Goal: Entertainment & Leisure: Browse casually

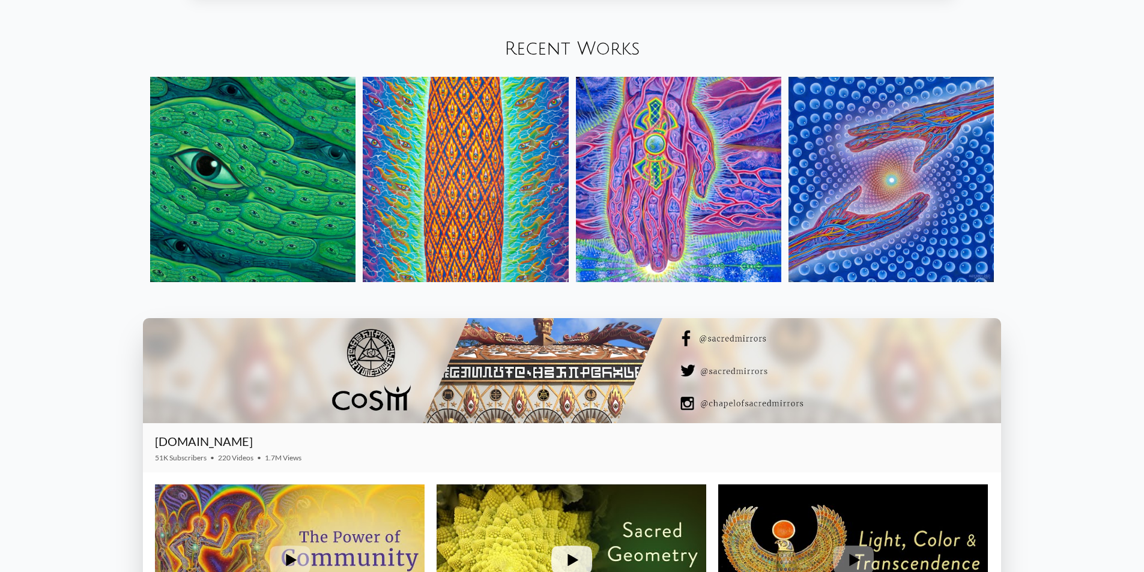
scroll to position [1657, 0]
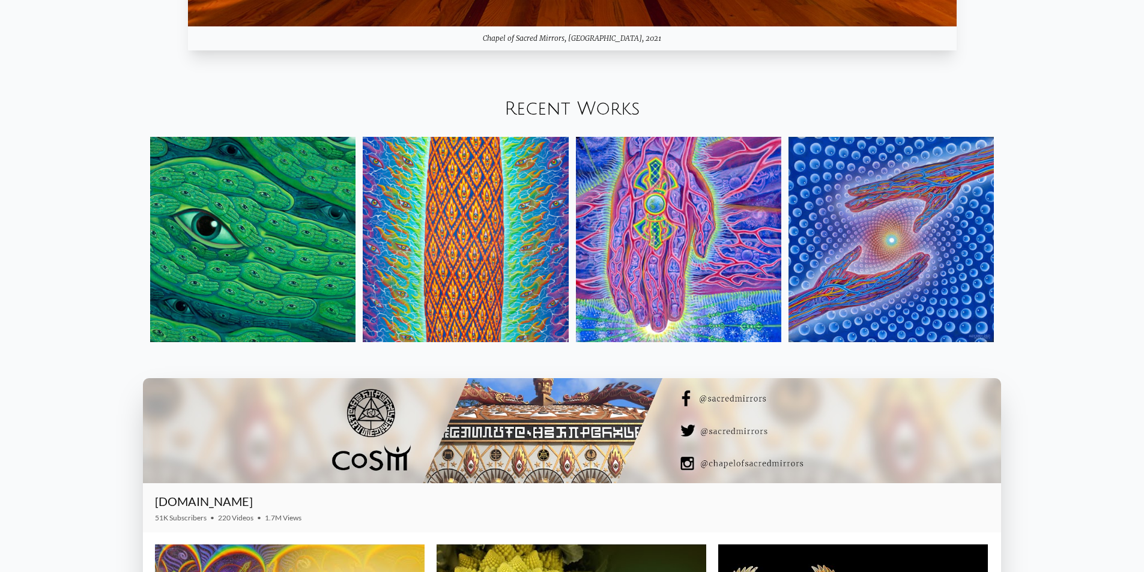
click at [642, 237] on img at bounding box center [678, 239] width 205 height 205
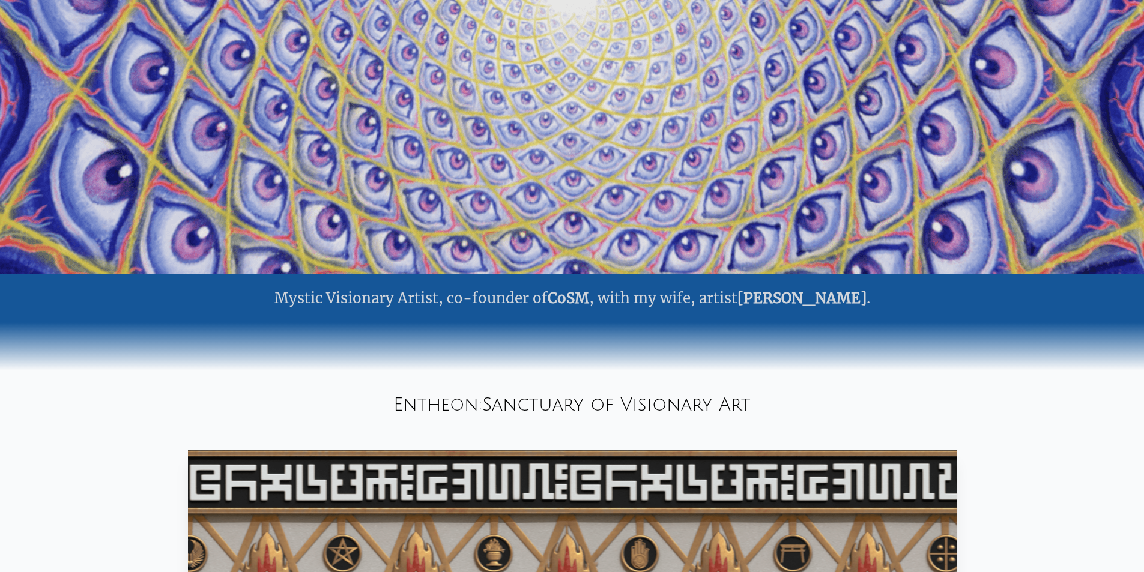
scroll to position [36, 0]
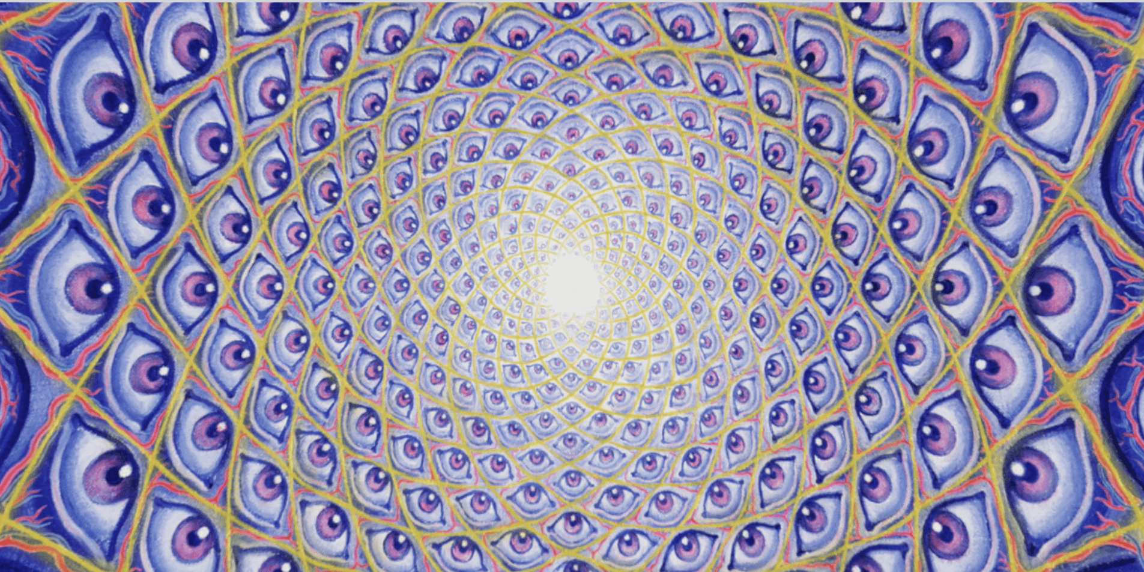
click at [563, 174] on video "Your browser does not support the video tag." at bounding box center [572, 289] width 1201 height 676
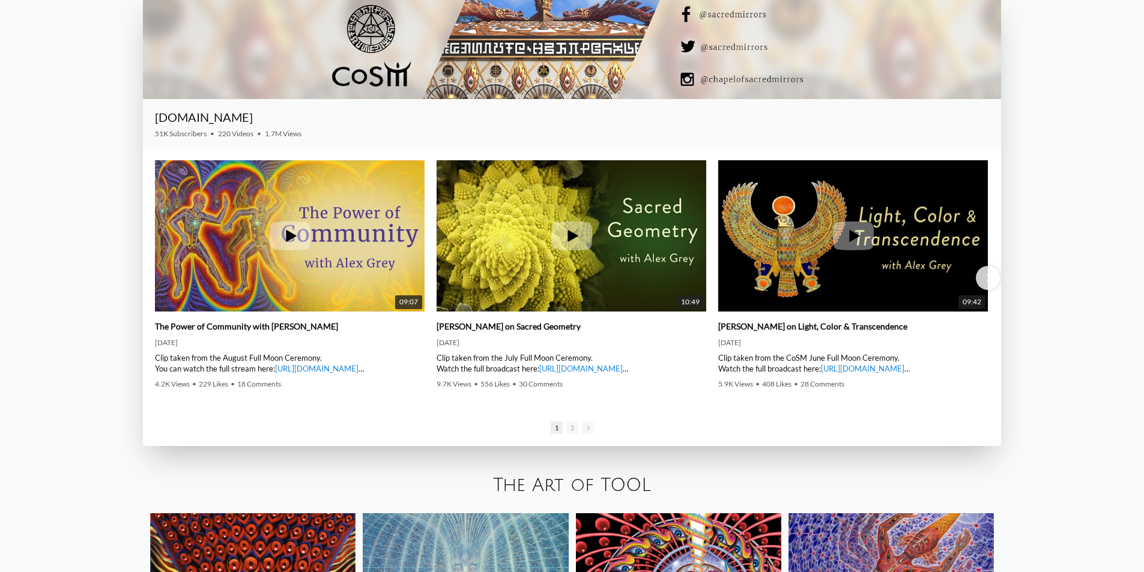
scroll to position [2342, 0]
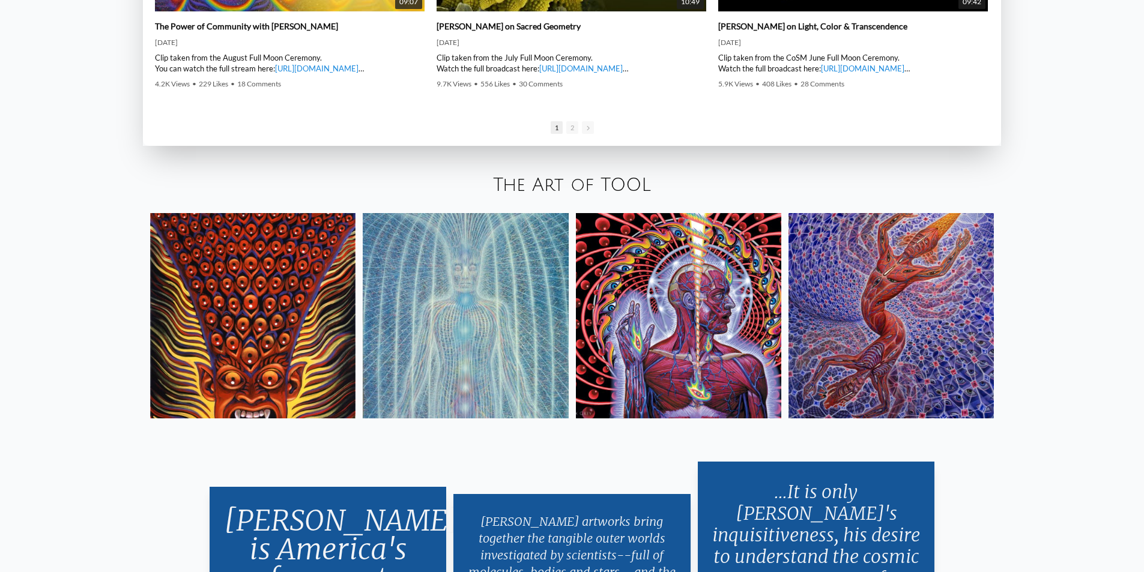
click at [266, 277] on img at bounding box center [252, 315] width 205 height 205
click at [497, 317] on img at bounding box center [465, 315] width 205 height 205
click at [713, 308] on img at bounding box center [678, 315] width 205 height 205
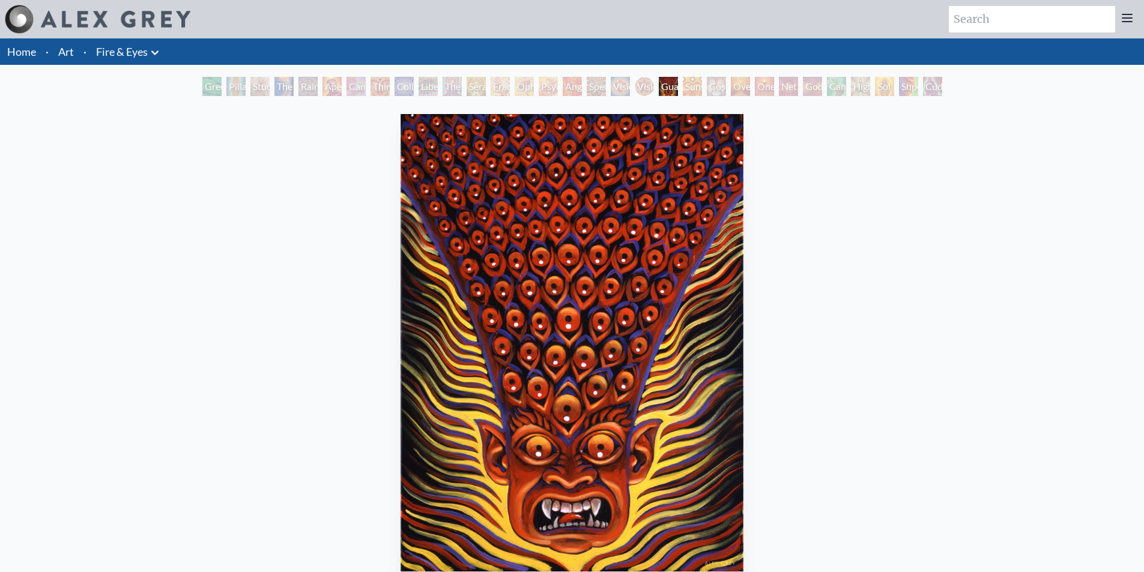
click at [659, 86] on div "Guardian of Infinite Vision" at bounding box center [668, 86] width 19 height 19
click at [688, 91] on div "Sunyata" at bounding box center [692, 86] width 19 height 19
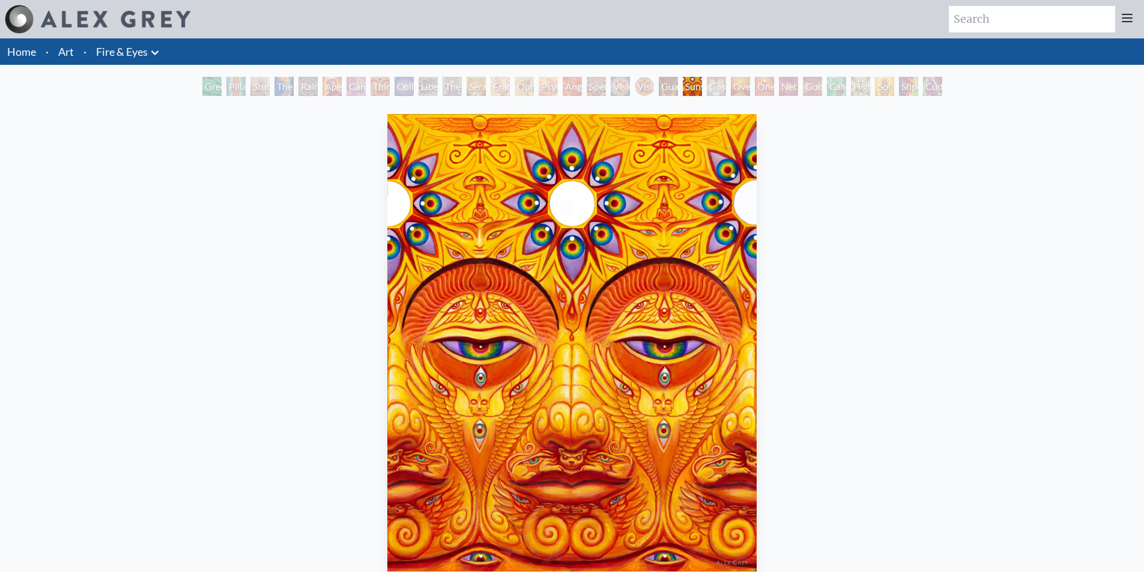
click at [793, 310] on div "Sunyata 2010, acrylic on canvas, 24 x 30 in. Visit the CoSM Shop Sunyata - Post…" at bounding box center [572, 547] width 1125 height 877
click at [650, 299] on img "21 / 31" at bounding box center [572, 343] width 370 height 458
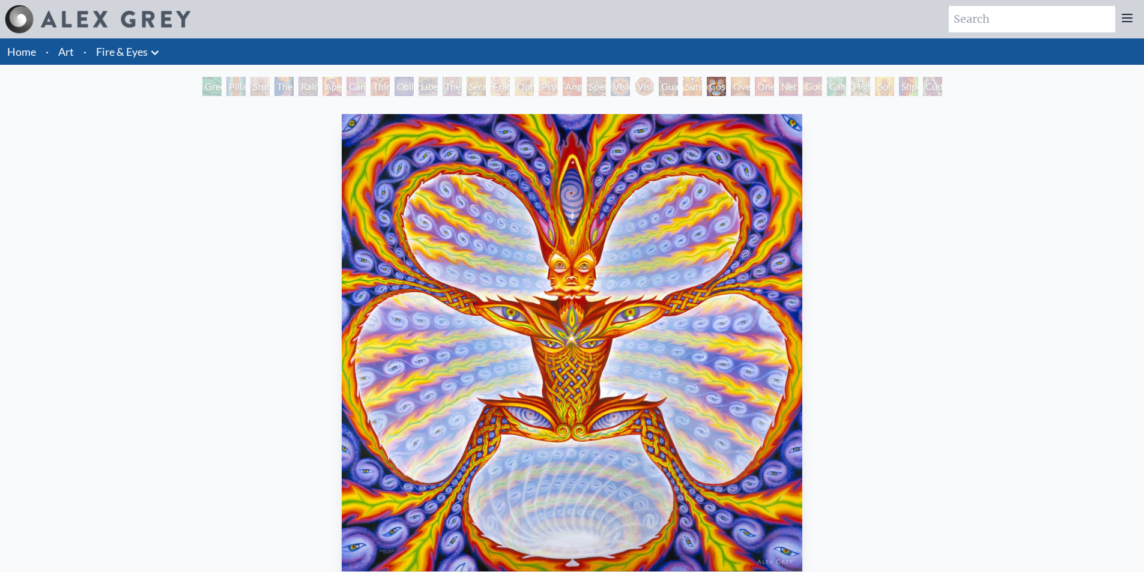
click at [650, 294] on img "22 / 31" at bounding box center [572, 343] width 461 height 458
click at [671, 289] on img "22 / 31" at bounding box center [572, 343] width 461 height 458
click at [936, 84] on div "Cuddle" at bounding box center [932, 86] width 19 height 19
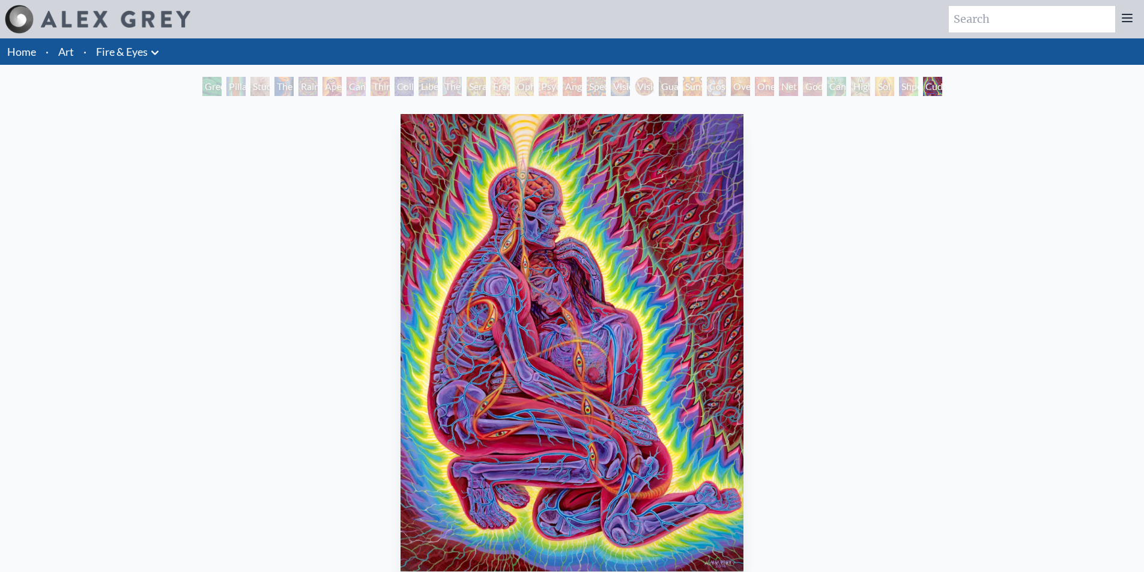
click at [901, 84] on div "Shpongled" at bounding box center [908, 86] width 19 height 19
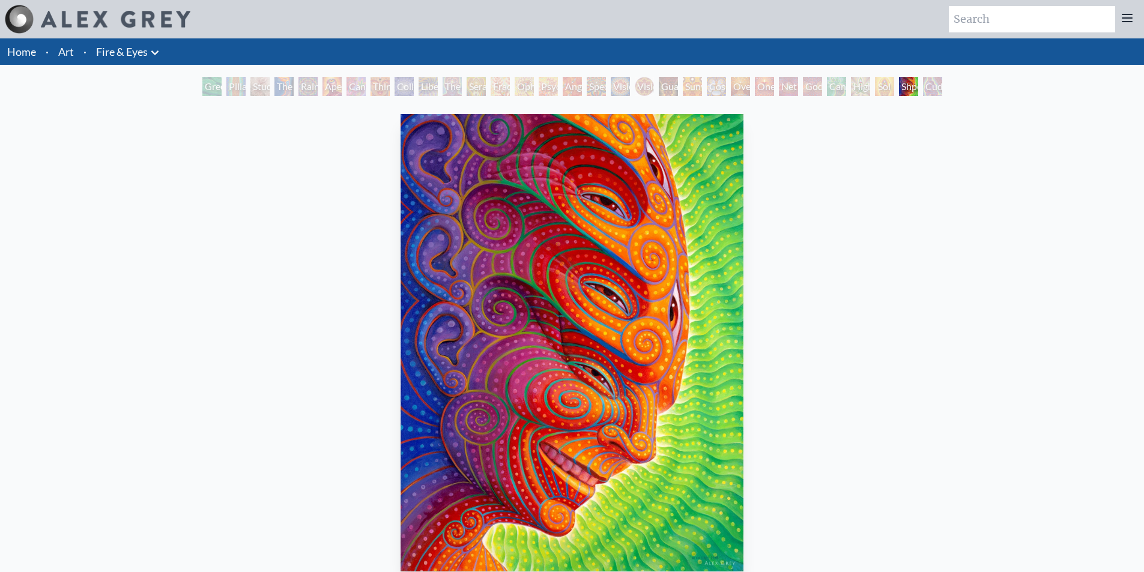
click at [875, 84] on div "Sol Invictus" at bounding box center [884, 86] width 19 height 19
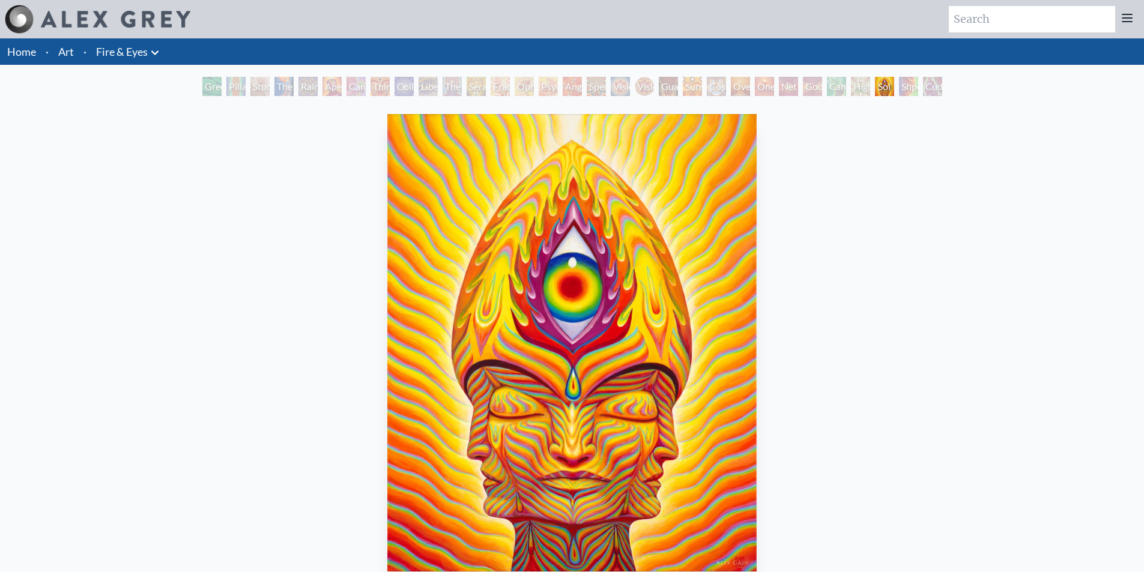
click at [202, 91] on div "Green Hand" at bounding box center [211, 86] width 19 height 19
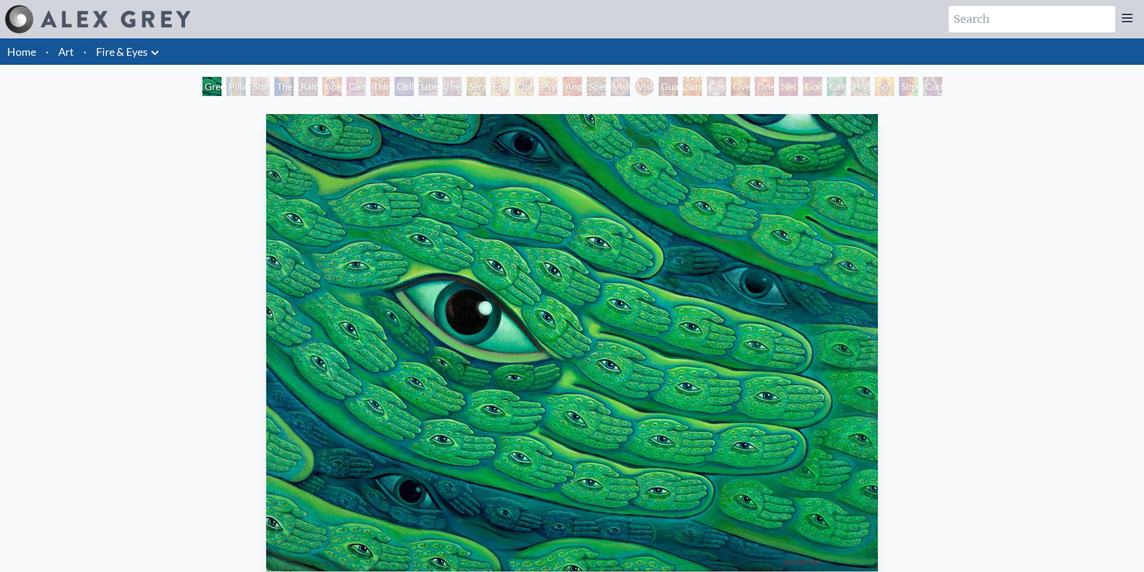
click at [246, 90] on div "Pillar of Awareness" at bounding box center [235, 86] width 19 height 19
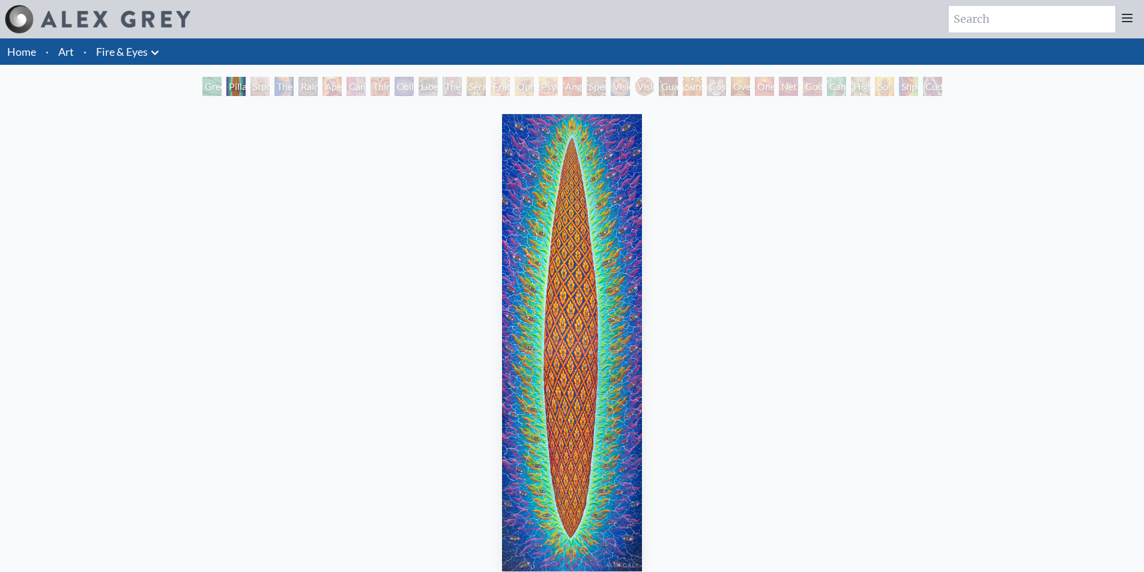
click at [300, 92] on div "Rainbow Eye Ripple" at bounding box center [307, 86] width 19 height 19
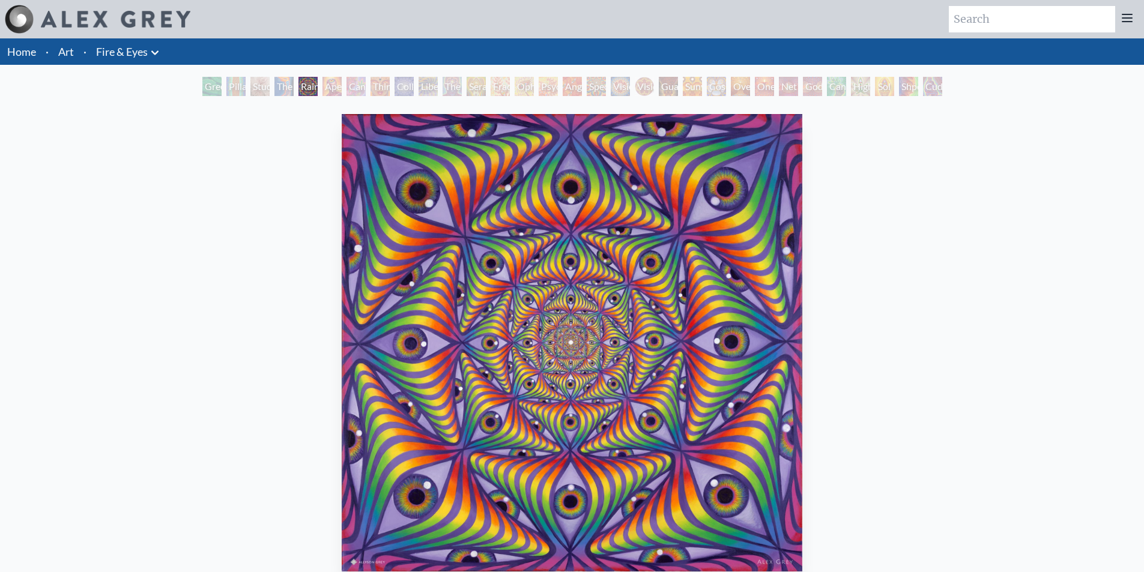
click at [318, 92] on div "Rainbow Eye Ripple" at bounding box center [307, 86] width 19 height 19
click at [318, 81] on div "Rainbow Eye Ripple" at bounding box center [307, 86] width 19 height 19
click at [360, 82] on div "Cannabis Sutra" at bounding box center [355, 86] width 19 height 19
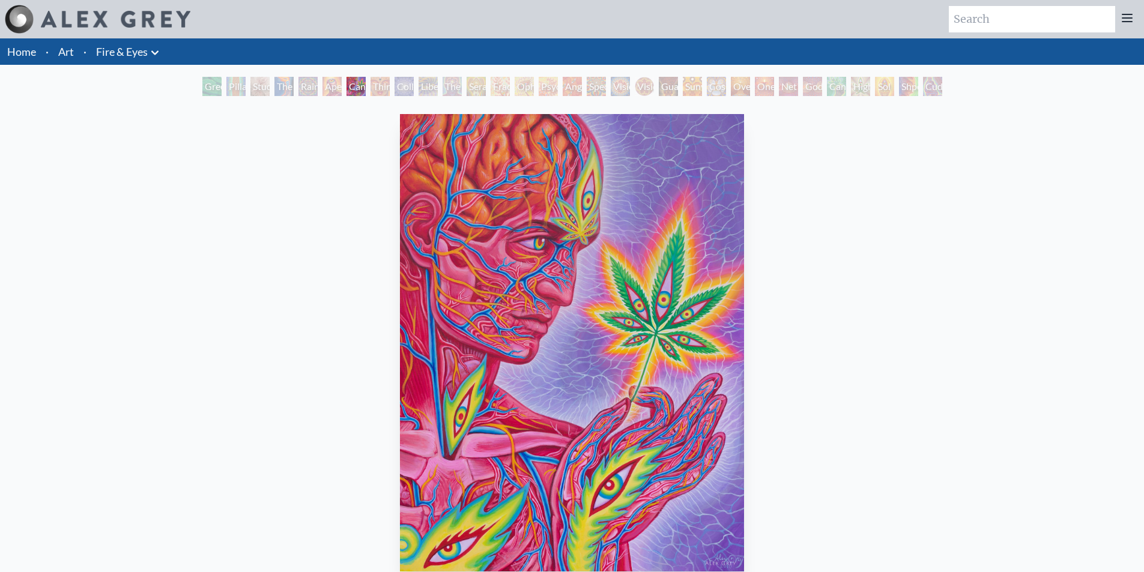
scroll to position [60, 0]
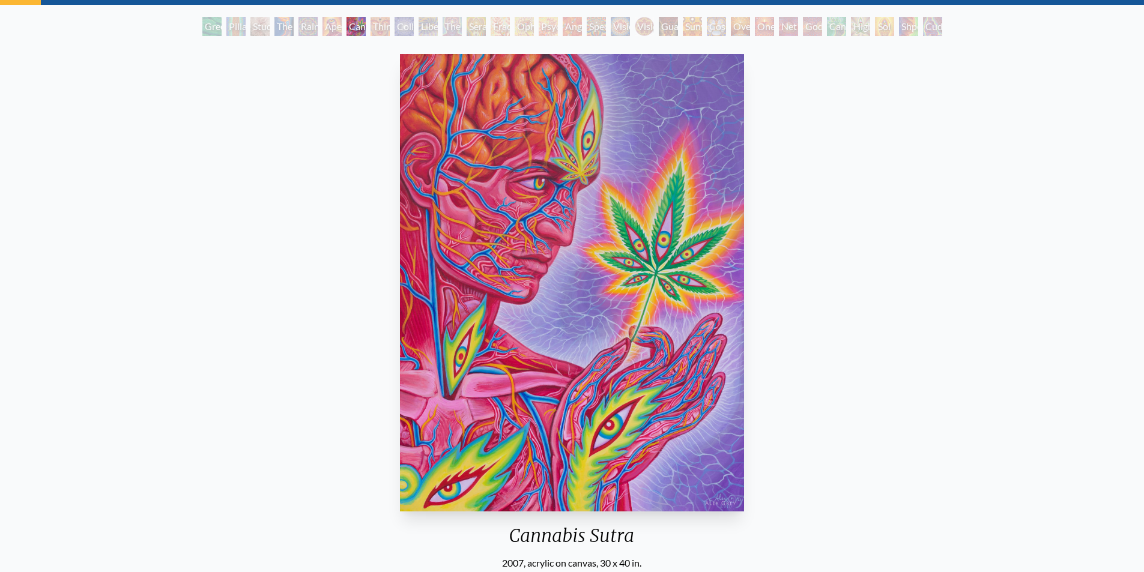
click at [703, 292] on img "7 / 31" at bounding box center [571, 283] width 343 height 458
click at [565, 254] on img "7 / 31" at bounding box center [571, 283] width 343 height 458
click at [500, 204] on img "7 / 31" at bounding box center [571, 283] width 343 height 458
click at [381, 34] on div "Third Eye Tears of Joy" at bounding box center [380, 26] width 19 height 19
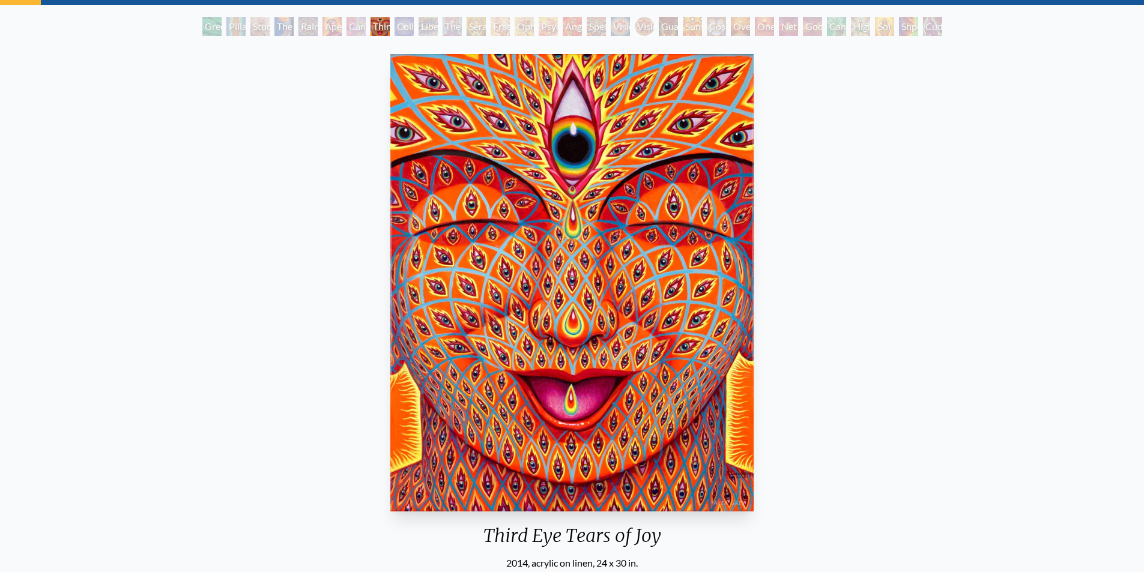
click at [532, 186] on img "8 / 31" at bounding box center [571, 283] width 363 height 458
click at [543, 248] on img "8 / 31" at bounding box center [571, 283] width 363 height 458
click at [721, 312] on img "8 / 31" at bounding box center [571, 283] width 363 height 458
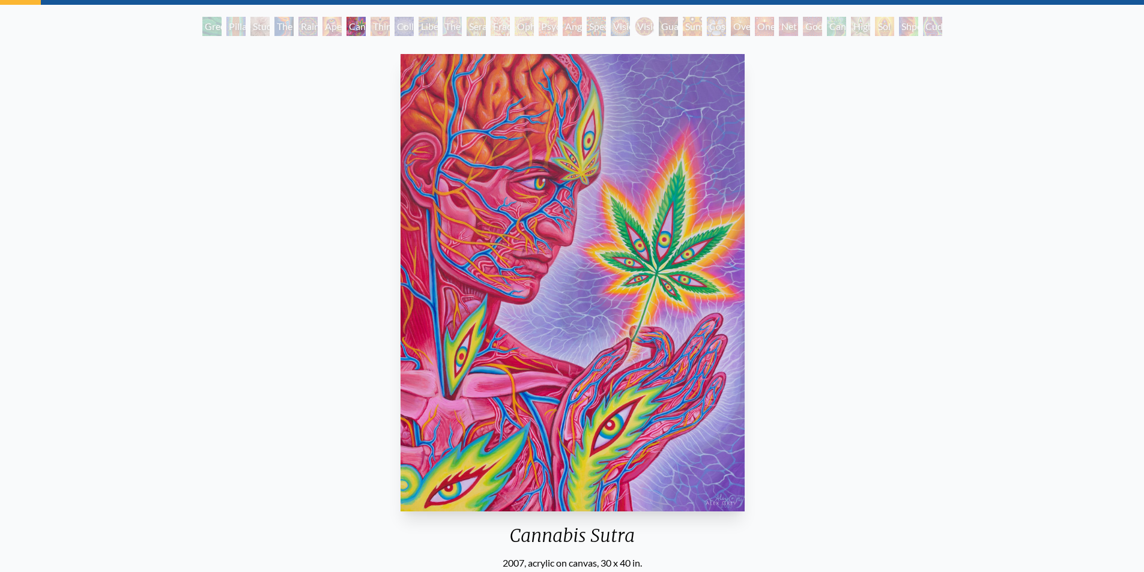
click at [832, 336] on div "Cannabis Sutra 2007, acrylic on canvas, 30 x 40 in. Visit the CoSM Shop" at bounding box center [572, 353] width 1125 height 608
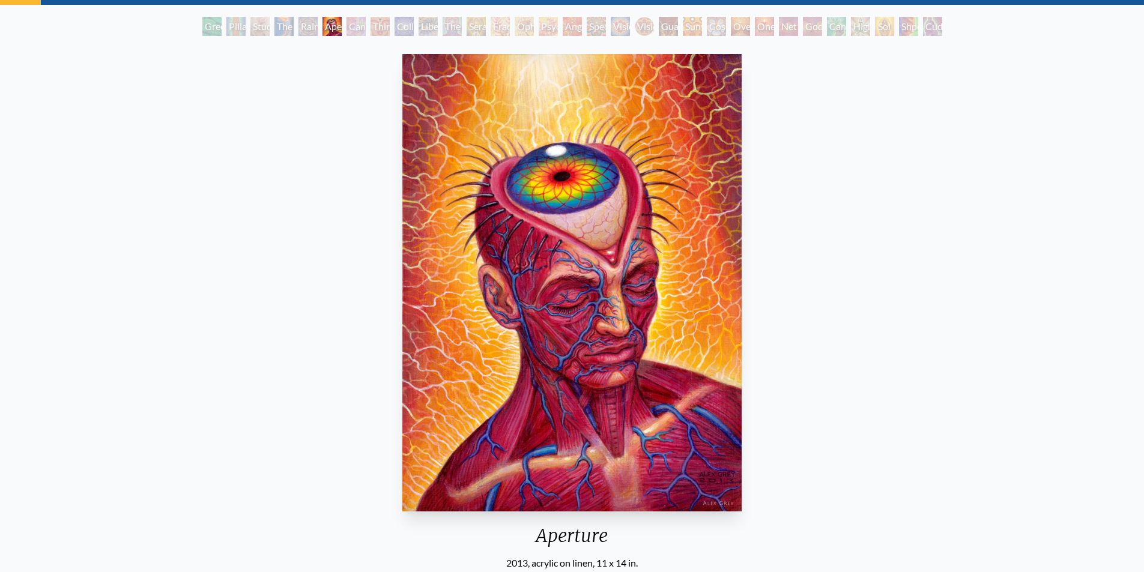
click at [852, 324] on div "Aperture 2013, acrylic on linen, 11 x 14 in. Visit the CoSM Shop" at bounding box center [572, 353] width 1125 height 608
click at [146, 195] on div "Aperture 2013, acrylic on linen, 11 x 14 in. Visit the CoSM Shop" at bounding box center [572, 353] width 1125 height 608
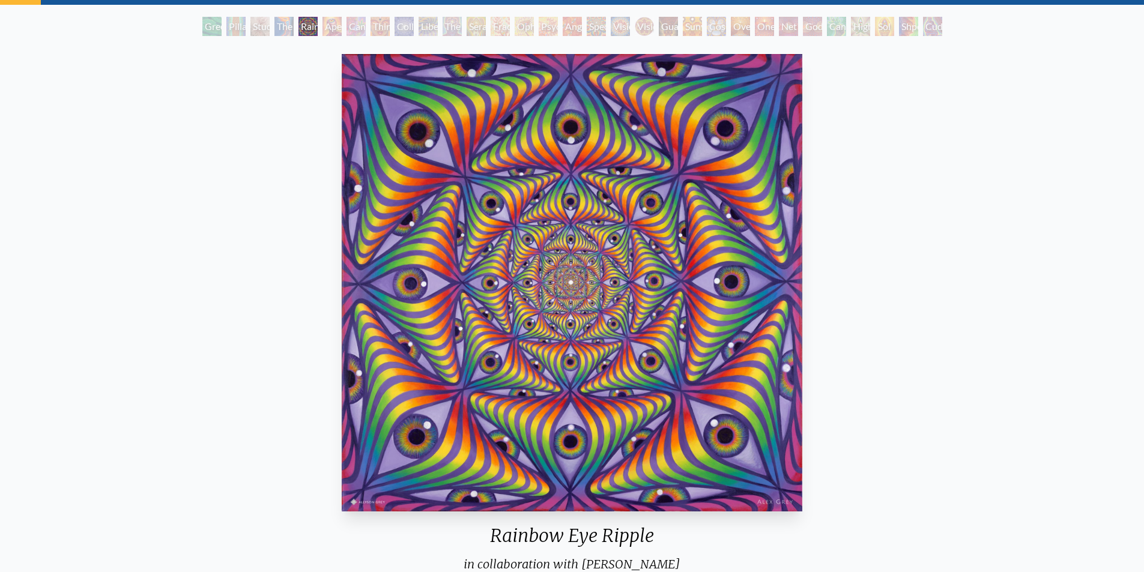
click at [909, 200] on div "Rainbow Eye Ripple in collaboration with Allyson Grey 2019, acrylic on canvas, …" at bounding box center [572, 500] width 1125 height 903
click at [826, 224] on div "Rainbow Eye Ripple in collaboration with Allyson Grey 2019, acrylic on canvas, …" at bounding box center [572, 500] width 1125 height 903
click at [701, 273] on img "5 / 31" at bounding box center [572, 283] width 461 height 458
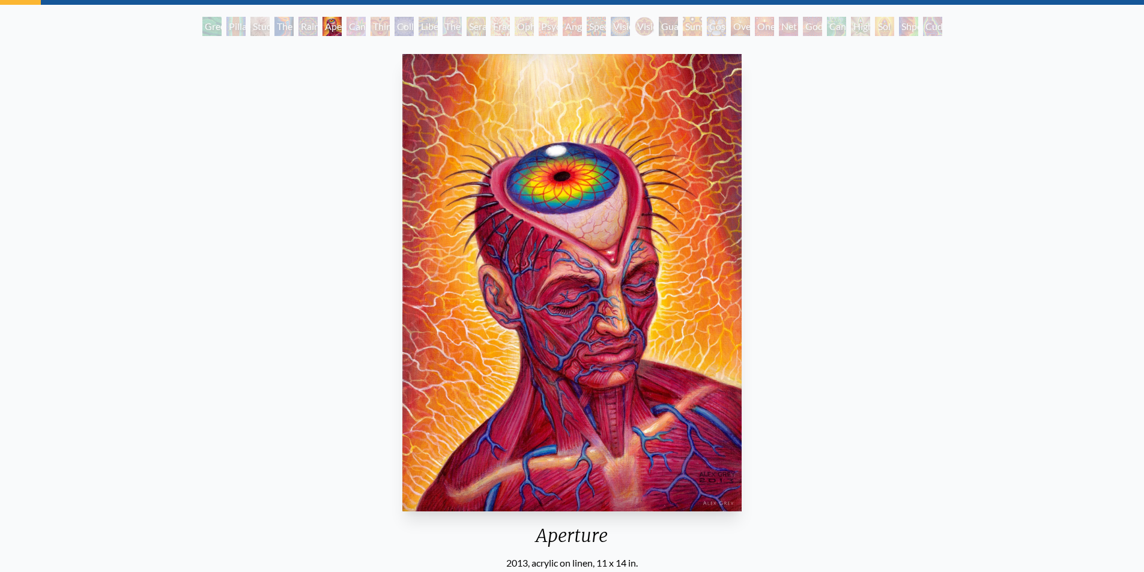
click at [679, 267] on img "6 / 31" at bounding box center [571, 283] width 339 height 458
click at [622, 280] on img "6 / 31" at bounding box center [571, 283] width 339 height 458
click at [682, 291] on img "6 / 31" at bounding box center [571, 283] width 339 height 458
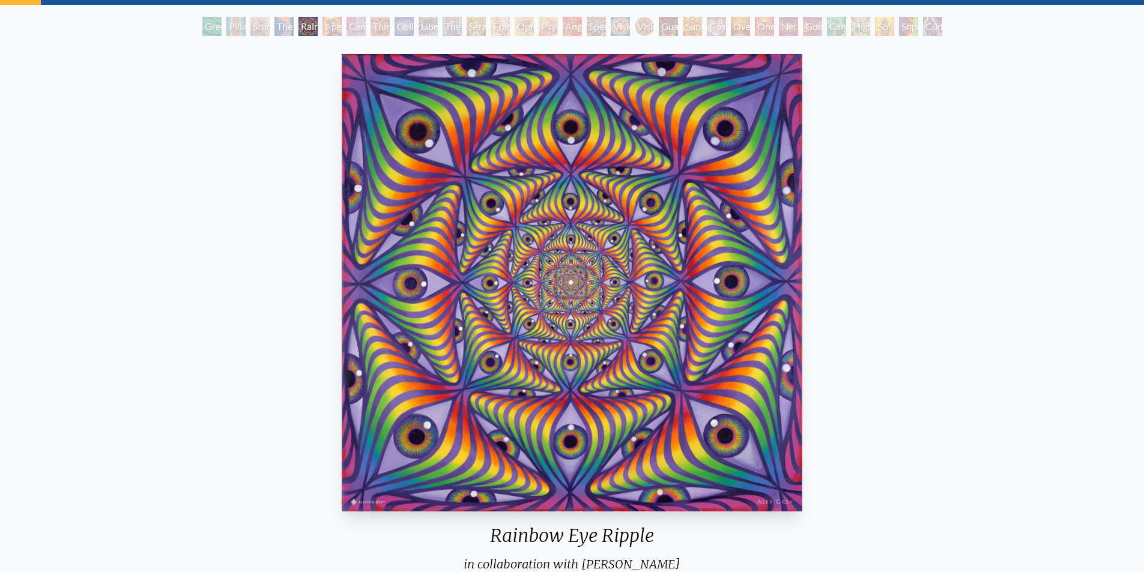
click at [745, 253] on img "5 / 31" at bounding box center [572, 283] width 461 height 458
click at [758, 256] on img "5 / 31" at bounding box center [572, 283] width 461 height 458
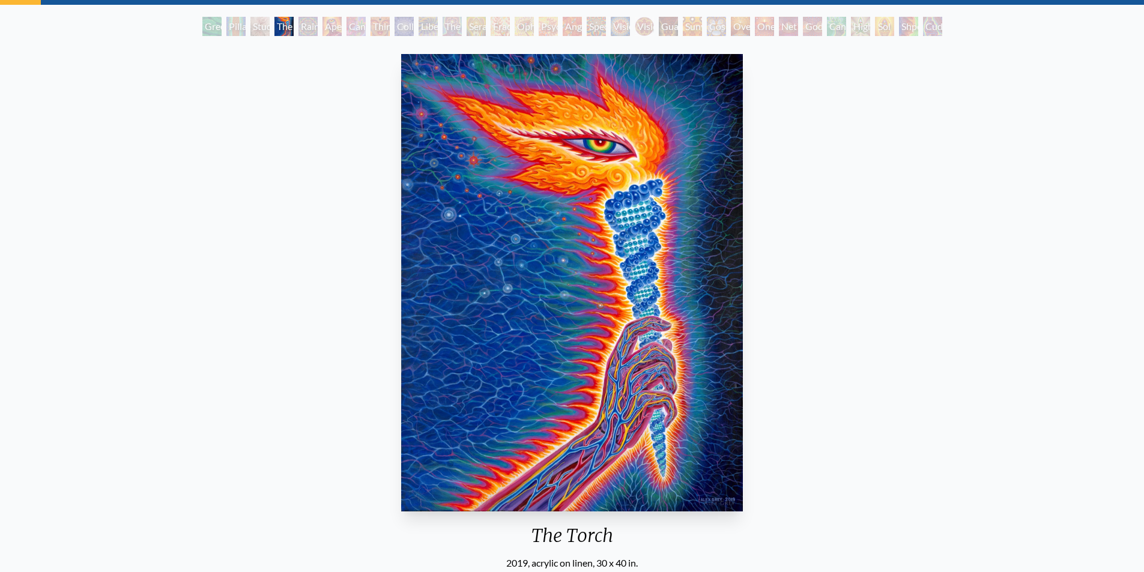
click at [794, 265] on div "The Torch 2019, acrylic on linen, 30 x 40 in. Visit the CoSM Shop The Torch - A…" at bounding box center [572, 487] width 1125 height 877
click at [853, 268] on div "The Torch 2019, acrylic on linen, 30 x 40 in. Visit the CoSM Shop The Torch - A…" at bounding box center [572, 487] width 1125 height 877
click at [964, 267] on div "The Torch 2019, acrylic on linen, 30 x 40 in. Visit the CoSM Shop The Torch - A…" at bounding box center [572, 487] width 1125 height 877
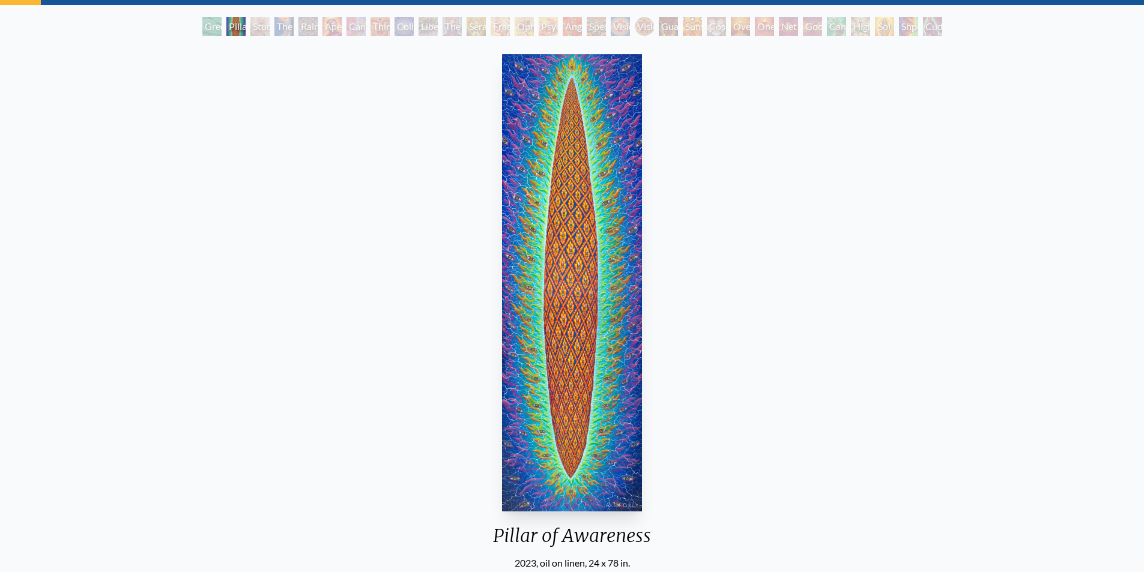
click at [1056, 270] on div "Pillar of Awareness 2023, oil on linen, 24 x 78 in. Visit the CoSM Shop" at bounding box center [572, 353] width 1125 height 608
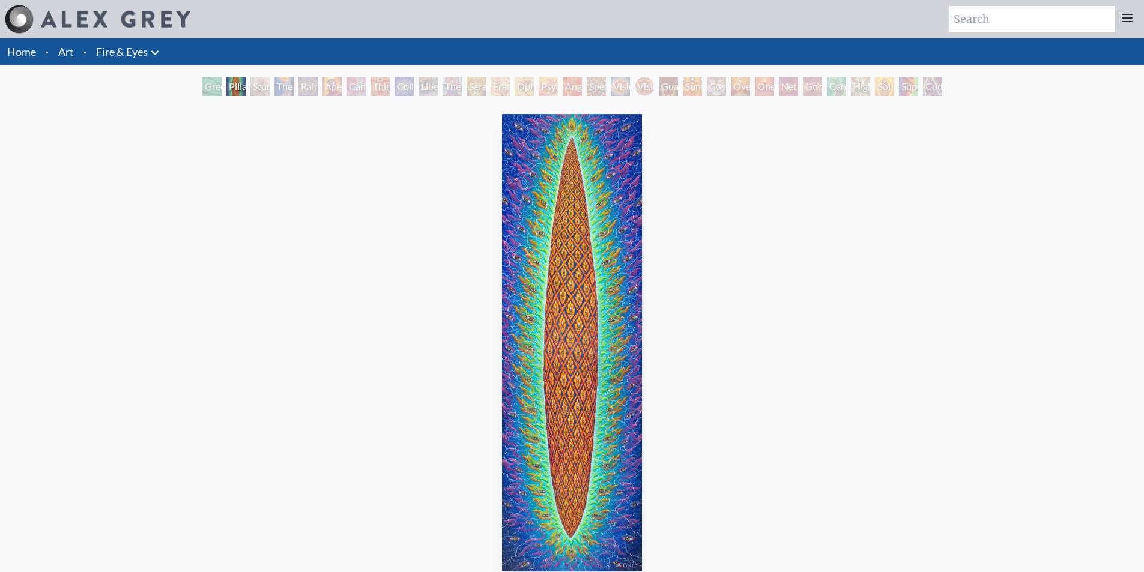
scroll to position [60, 0]
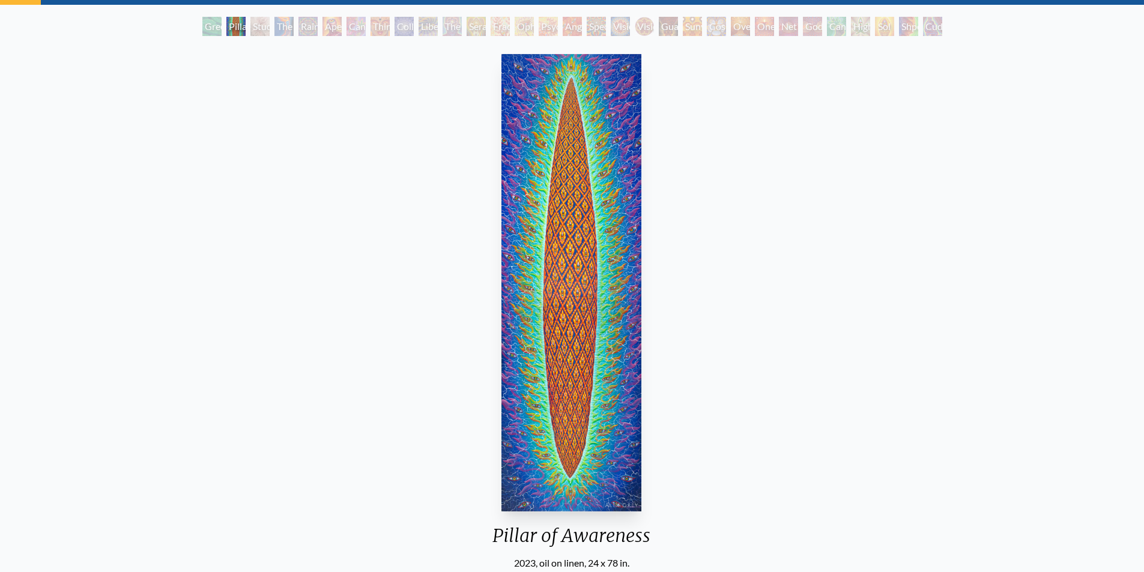
click at [572, 184] on img "2 / 31" at bounding box center [571, 283] width 140 height 458
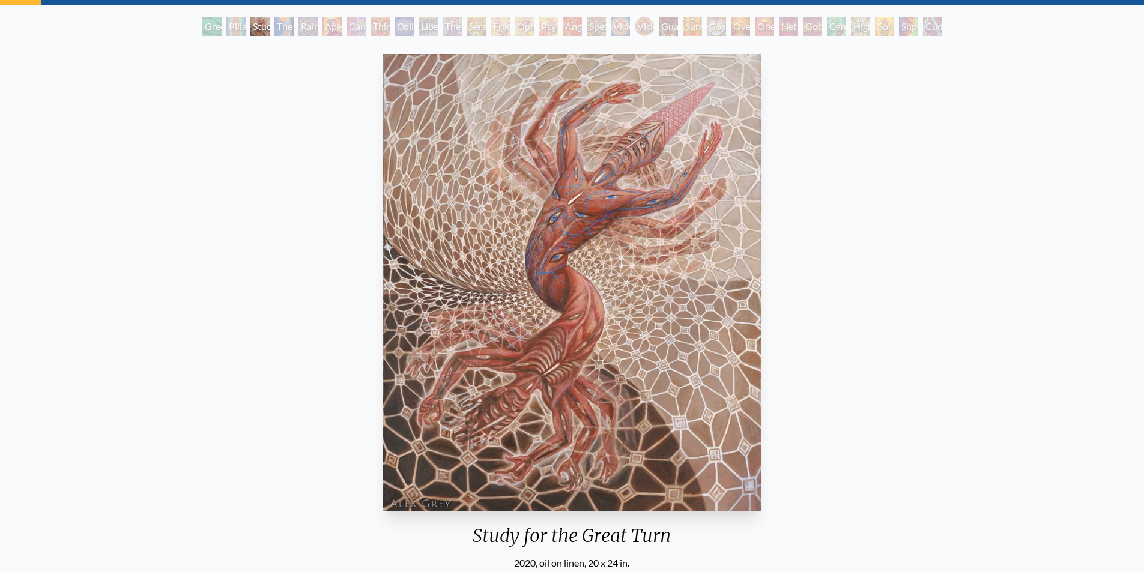
click at [420, 157] on img "3 / 31" at bounding box center [572, 283] width 378 height 458
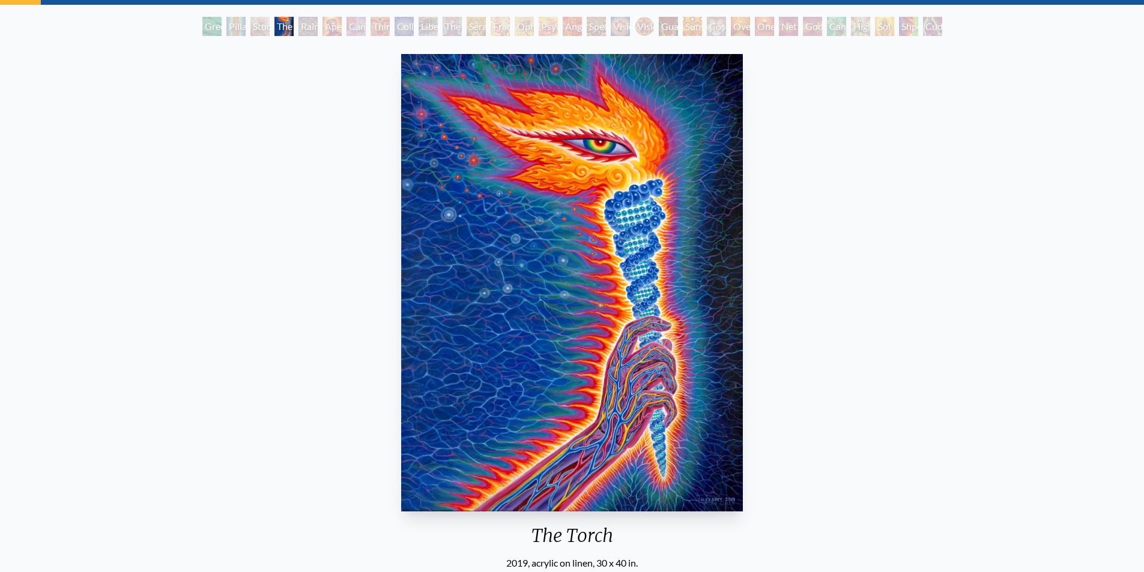
click at [438, 157] on img "4 / 31" at bounding box center [572, 283] width 342 height 458
click at [459, 157] on img "4 / 31" at bounding box center [572, 283] width 342 height 458
click at [464, 157] on img "4 / 31" at bounding box center [572, 283] width 342 height 458
click at [392, 157] on div "The Torch 2019, acrylic on linen, 30 x 40 in. Visit the CoSM Shop The Torch - A…" at bounding box center [572, 487] width 1125 height 877
click at [420, 162] on img "4 / 31" at bounding box center [572, 283] width 342 height 458
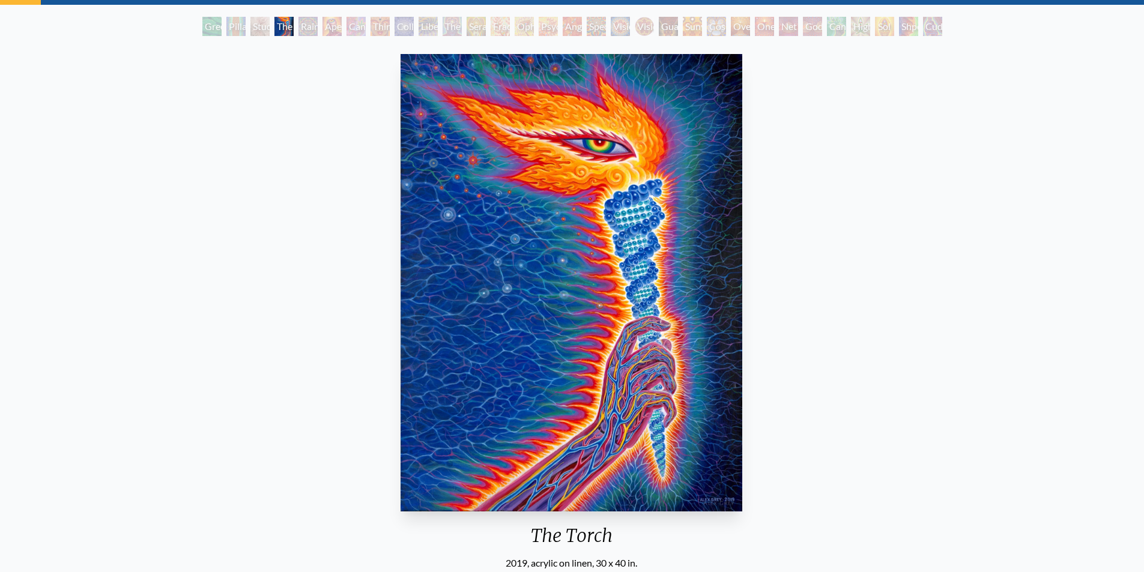
click at [309, 165] on div "The Torch 2019, acrylic on linen, 30 x 40 in. Visit the CoSM Shop The Torch - A…" at bounding box center [571, 487] width 1125 height 877
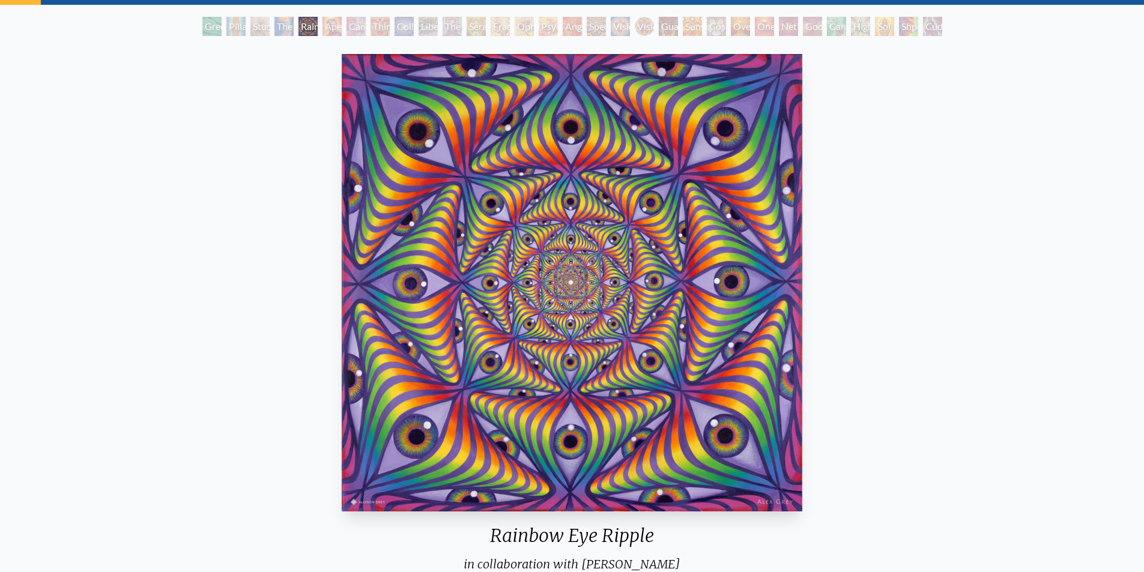
click at [277, 160] on div "Rainbow Eye Ripple in collaboration with Allyson Grey 2019, acrylic on canvas, …" at bounding box center [572, 500] width 1125 height 903
click at [318, 163] on div "Rainbow Eye Ripple in collaboration with Allyson Grey 2019, acrylic on canvas, …" at bounding box center [572, 500] width 1125 height 903
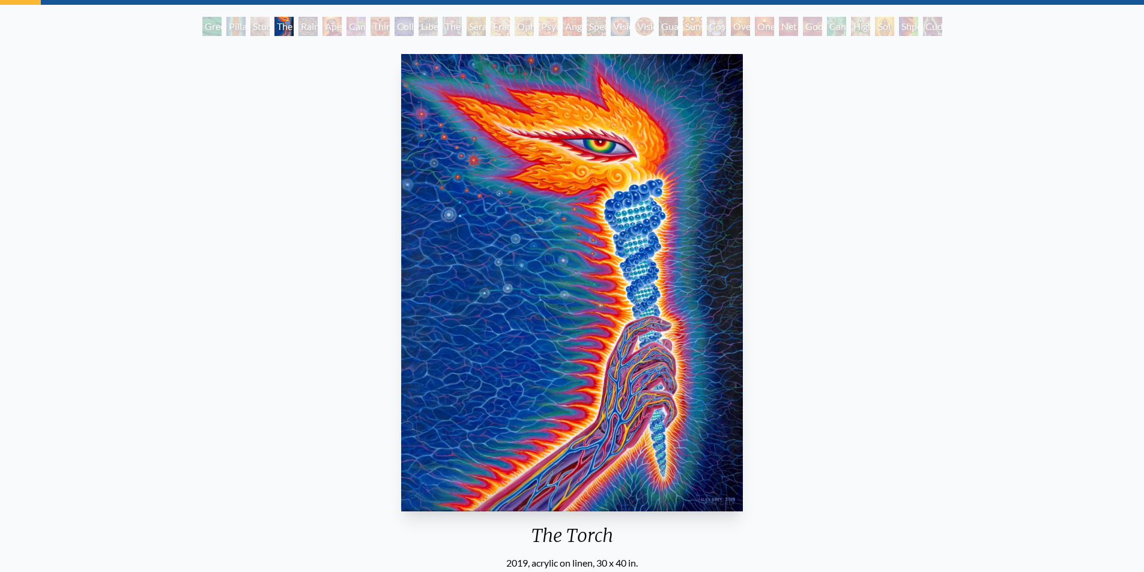
click at [348, 164] on div "The Torch 2019, acrylic on linen, 30 x 40 in. Visit the CoSM Shop The Torch - A…" at bounding box center [572, 487] width 1125 height 877
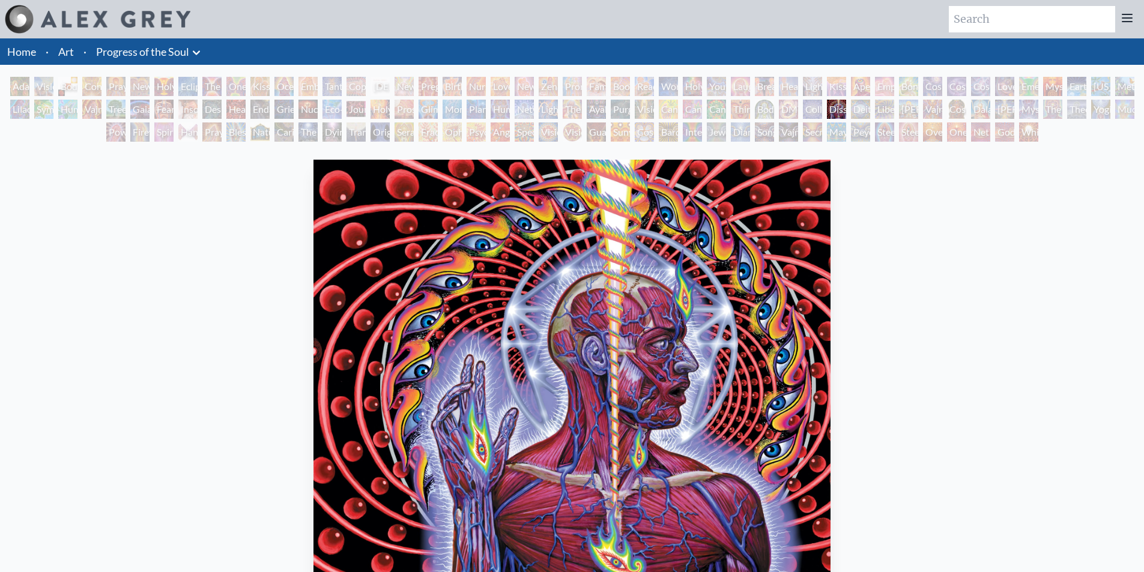
click at [1022, 137] on div "White Light" at bounding box center [1028, 132] width 19 height 19
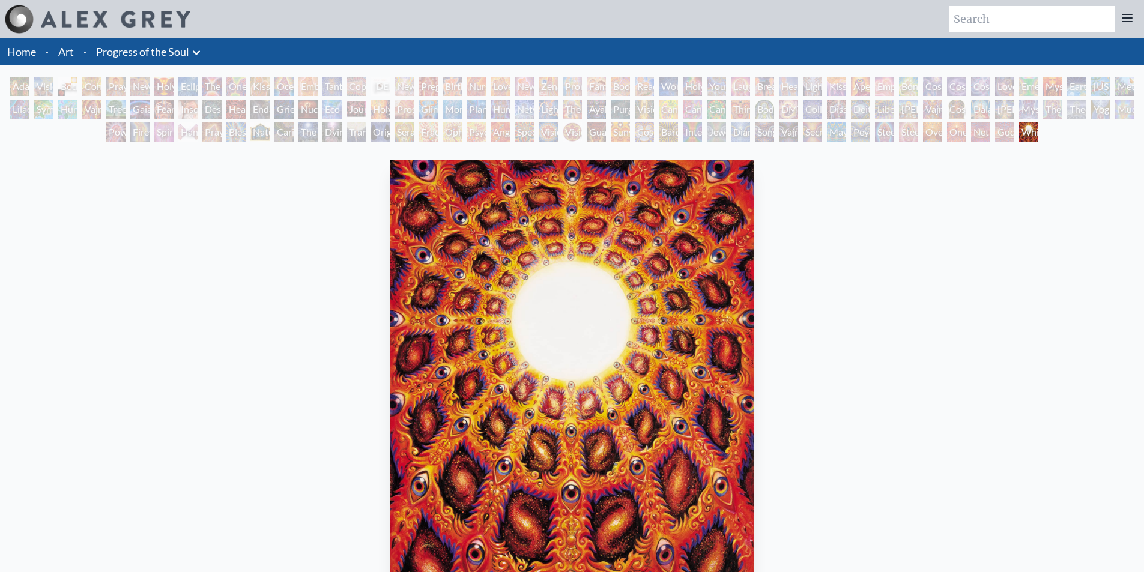
click at [999, 140] on div "Godself" at bounding box center [1004, 132] width 19 height 19
